Goal: Task Accomplishment & Management: Use online tool/utility

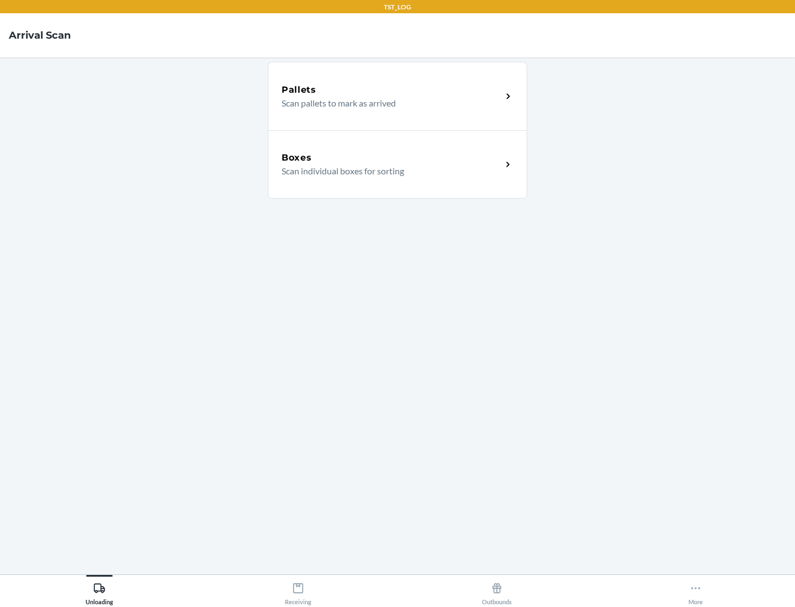
click at [391, 158] on div "Boxes" at bounding box center [392, 157] width 220 height 13
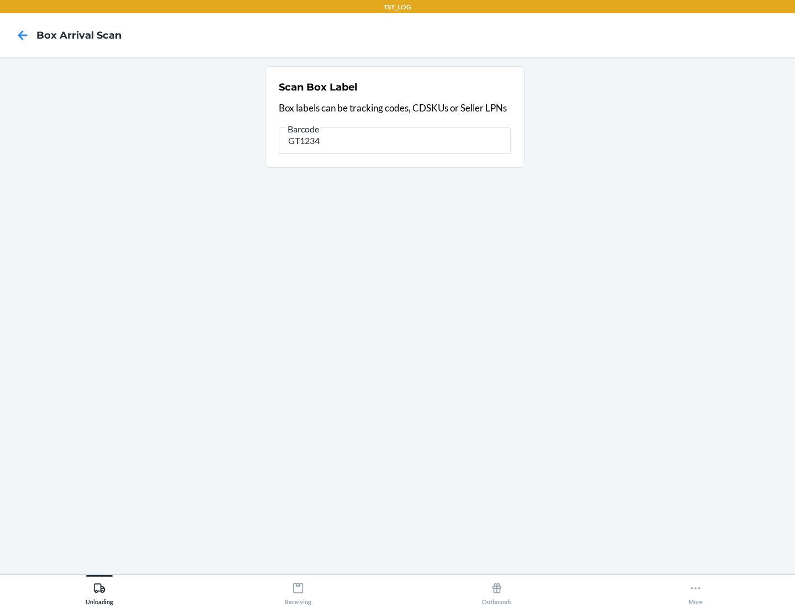
type input "GT1234"
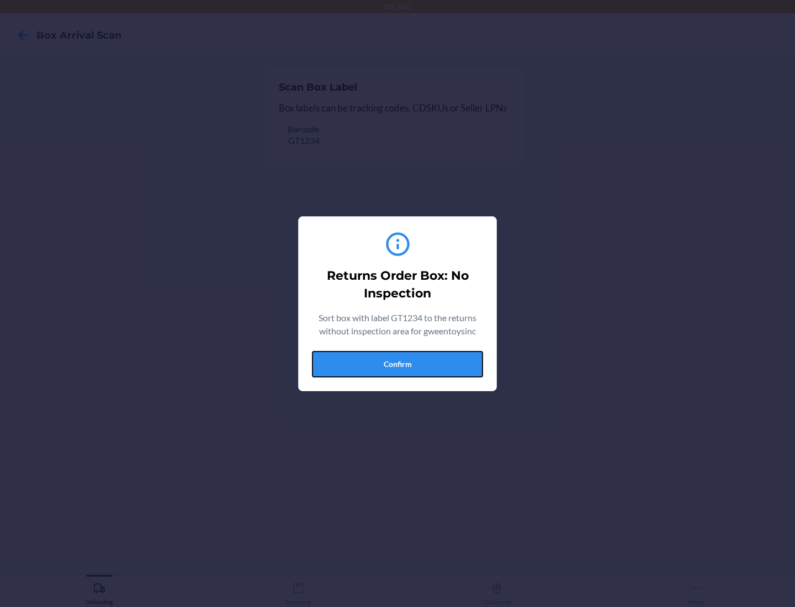
click at [397, 364] on button "Confirm" at bounding box center [397, 364] width 171 height 26
